Goal: Task Accomplishment & Management: Use online tool/utility

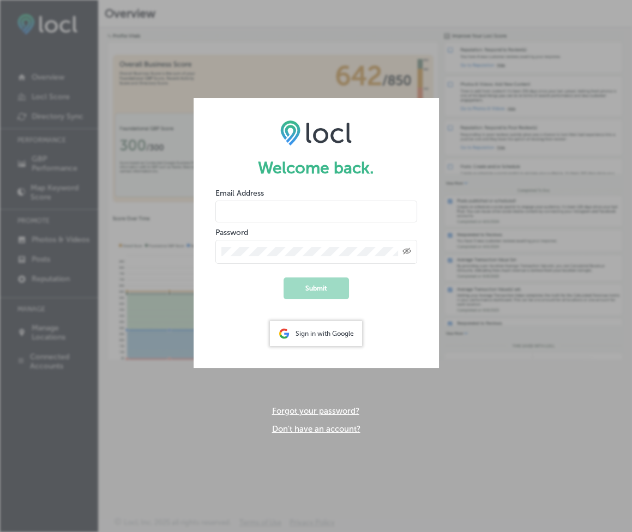
click at [242, 209] on input "email" at bounding box center [316, 212] width 202 height 22
type input "[PERSON_NAME][EMAIL_ADDRESS][DOMAIN_NAME]"
click at [320, 292] on button "Submit" at bounding box center [316, 289] width 65 height 22
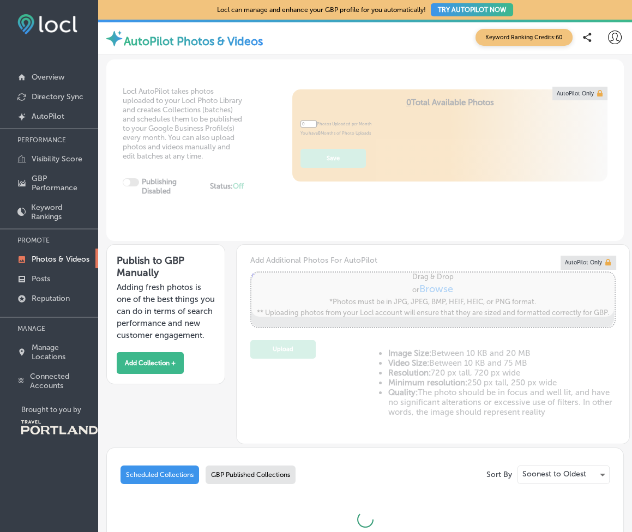
type input "5"
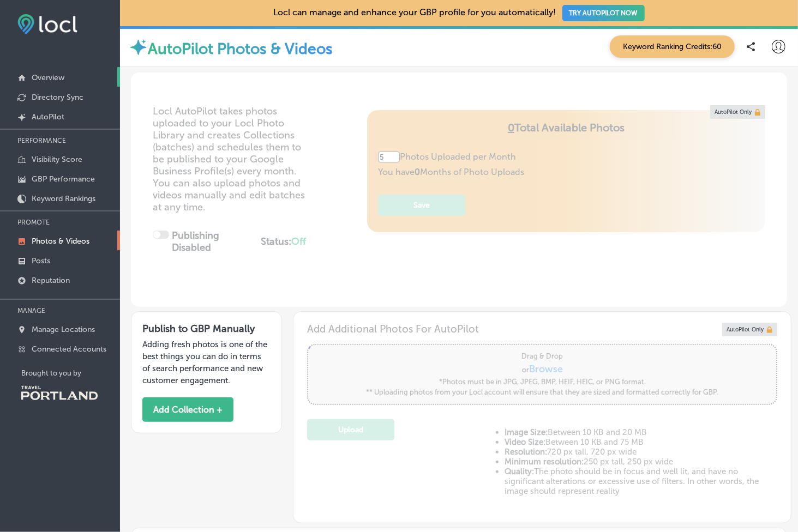
click at [62, 79] on p "Overview" at bounding box center [48, 77] width 33 height 9
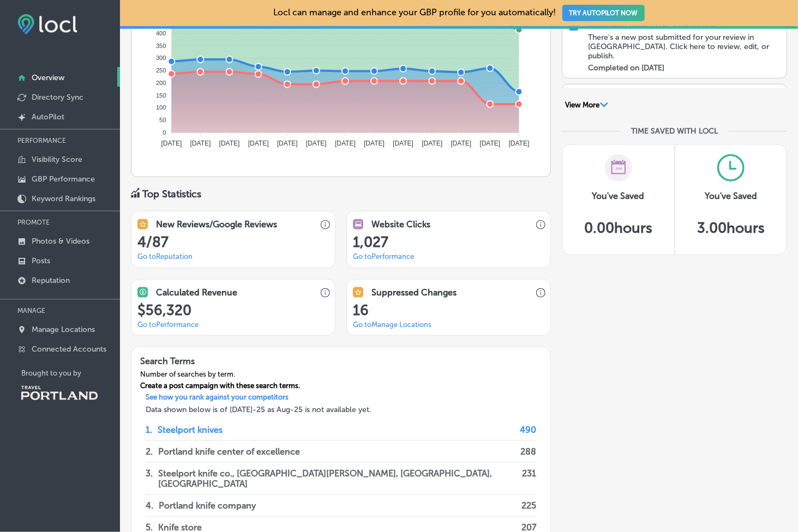
scroll to position [613, 0]
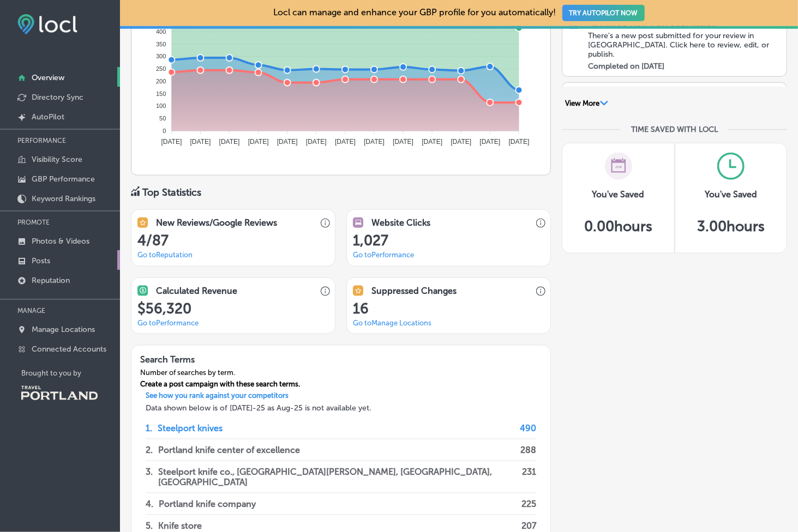
click at [67, 260] on link "Posts" at bounding box center [60, 260] width 120 height 20
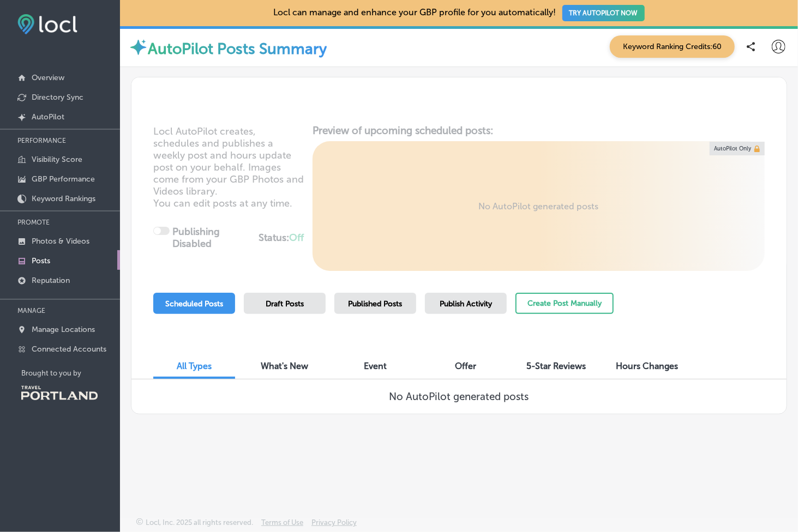
click at [381, 308] on div "Published Posts" at bounding box center [375, 303] width 82 height 21
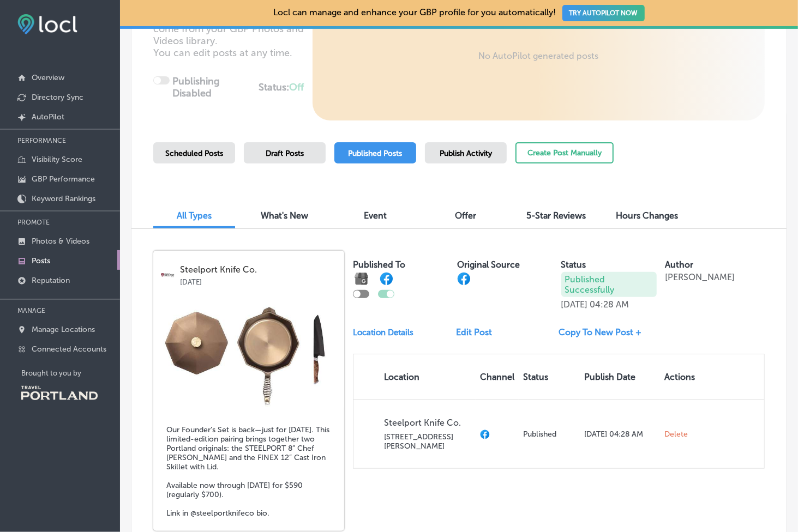
scroll to position [159, 0]
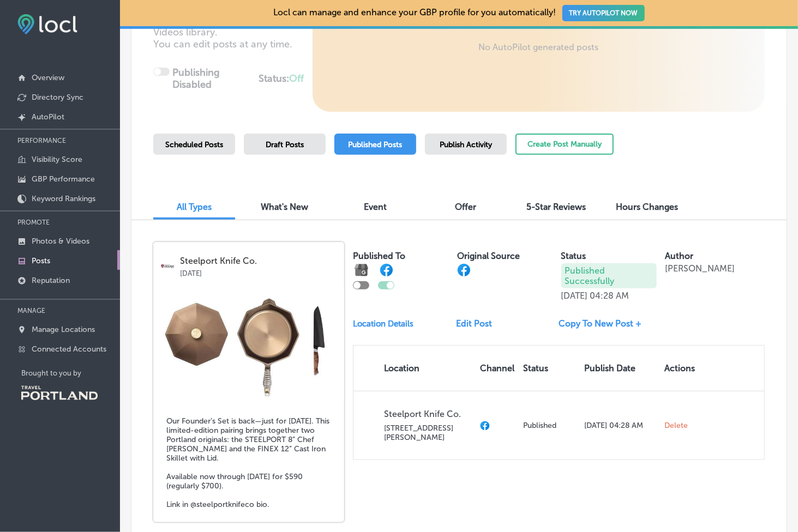
click at [365, 284] on div at bounding box center [361, 285] width 16 height 8
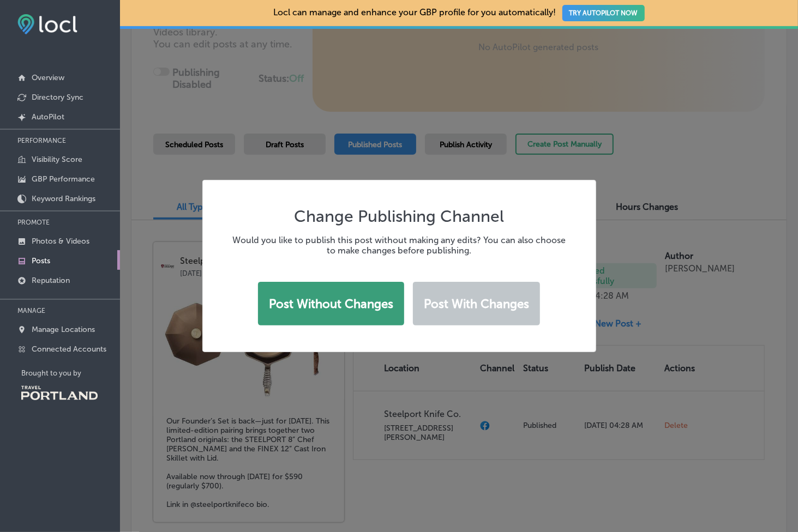
click at [360, 299] on button "Post without changes" at bounding box center [331, 304] width 146 height 44
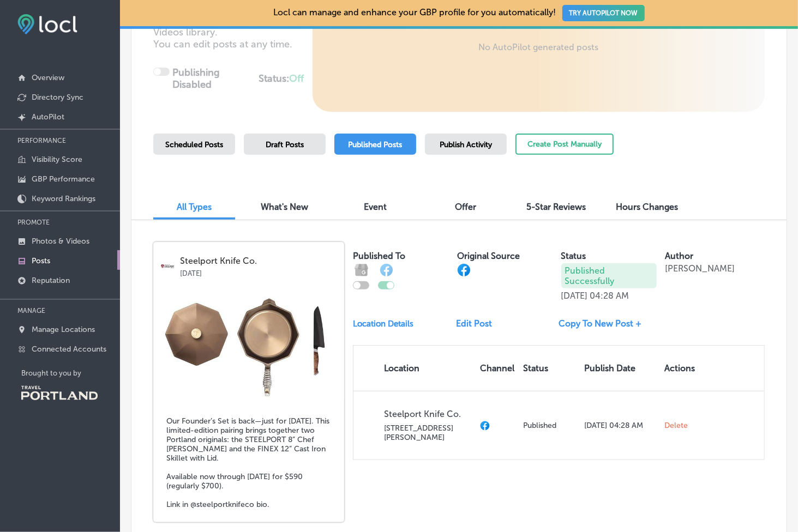
checkbox input "true"
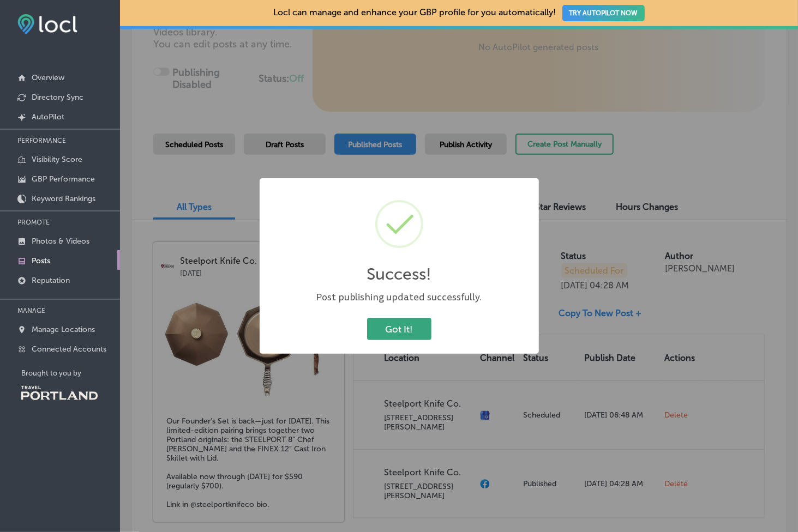
click at [407, 332] on button "Got It!" at bounding box center [399, 329] width 64 height 22
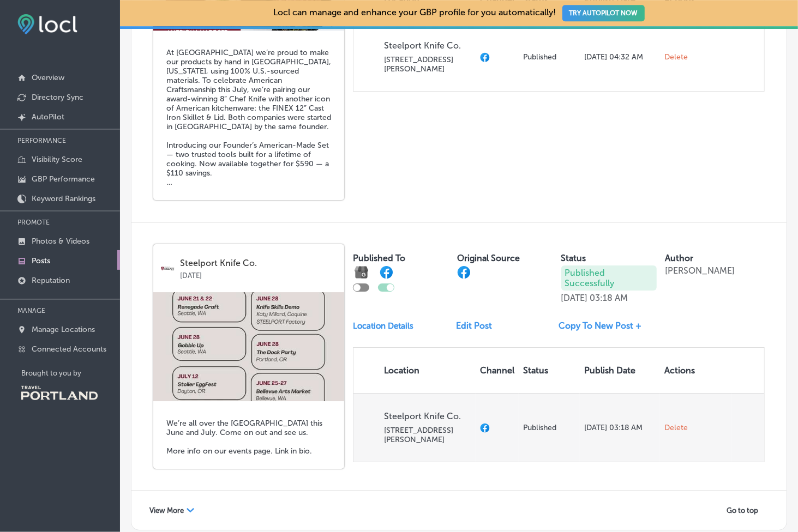
scroll to position [2029, 0]
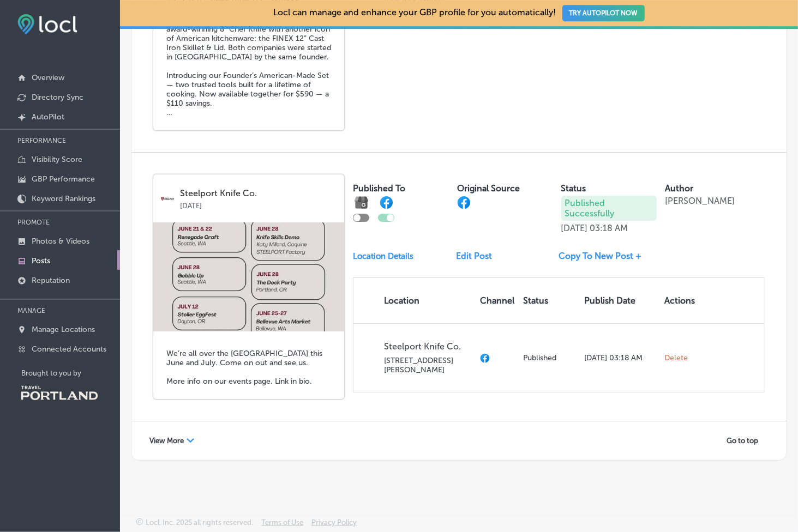
click at [187, 439] on polygon at bounding box center [191, 441] width 8 height 4
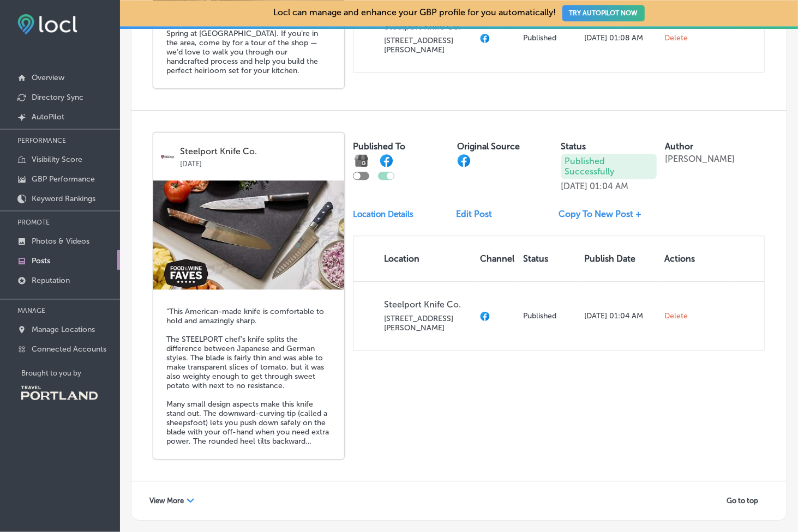
scroll to position [4040, 0]
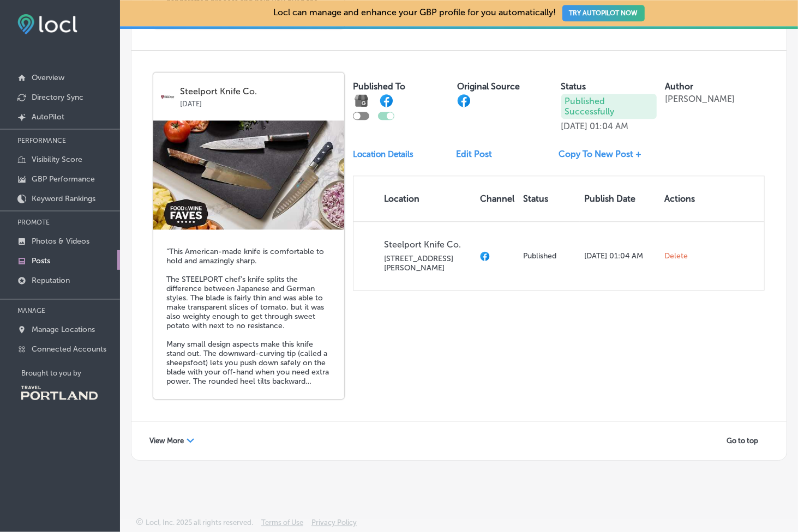
click at [170, 445] on span "View More" at bounding box center [166, 441] width 34 height 8
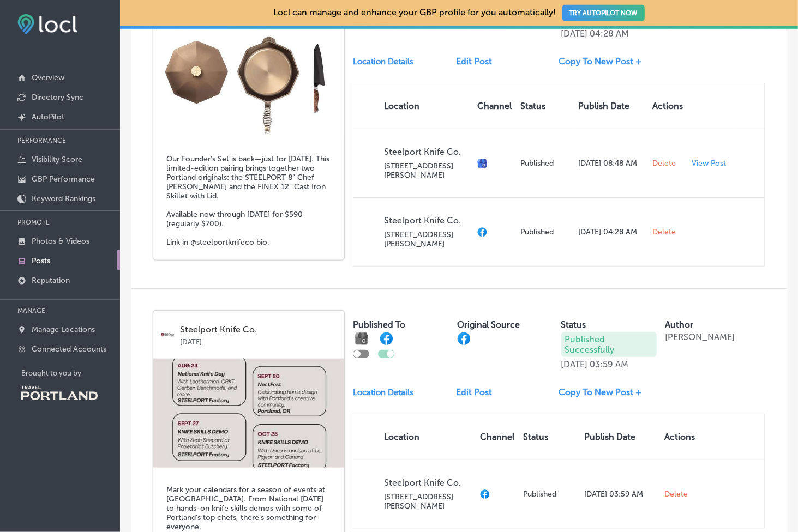
scroll to position [0, 0]
